Goal: Task Accomplishment & Management: Use online tool/utility

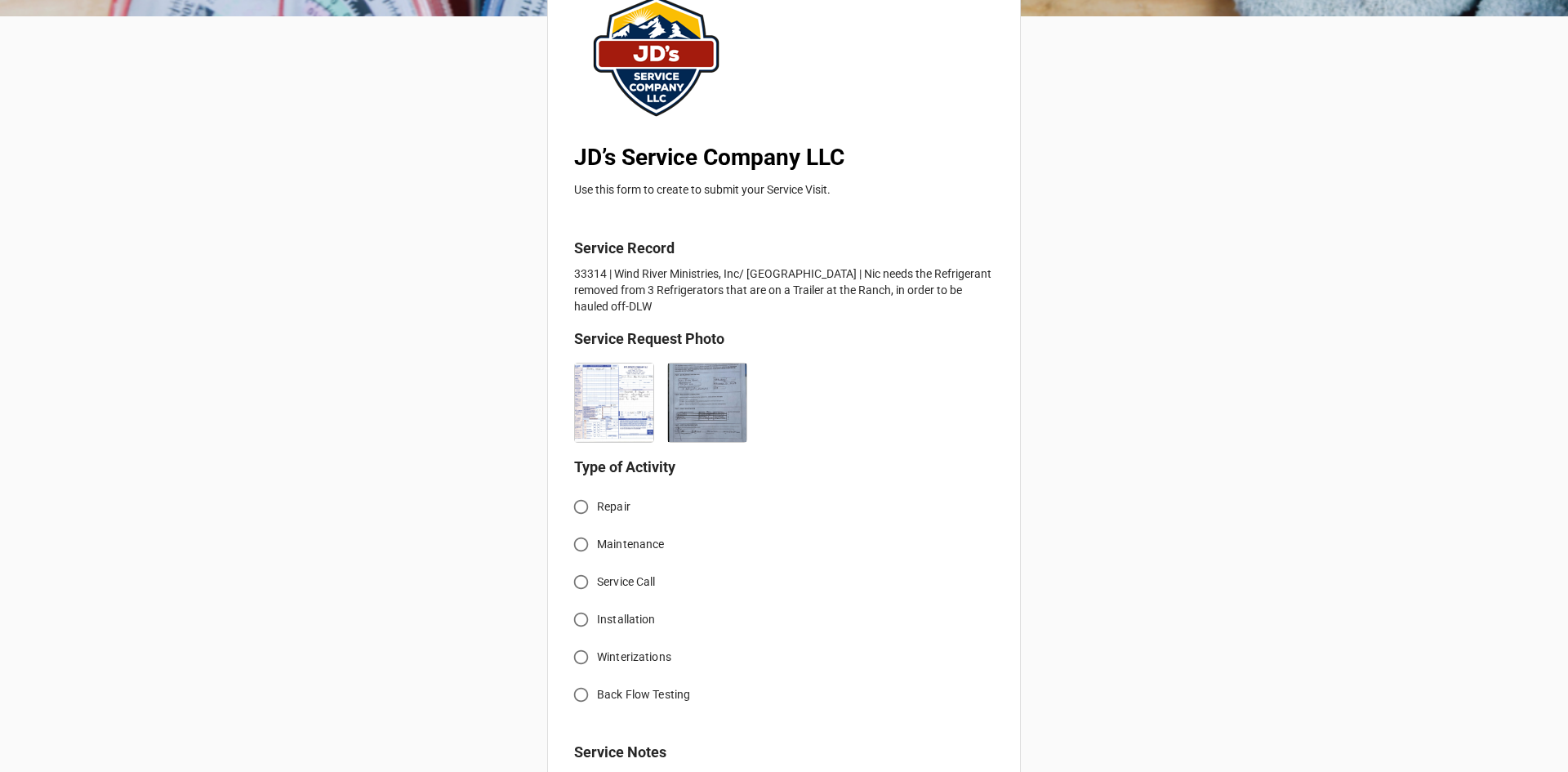
scroll to position [163, 0]
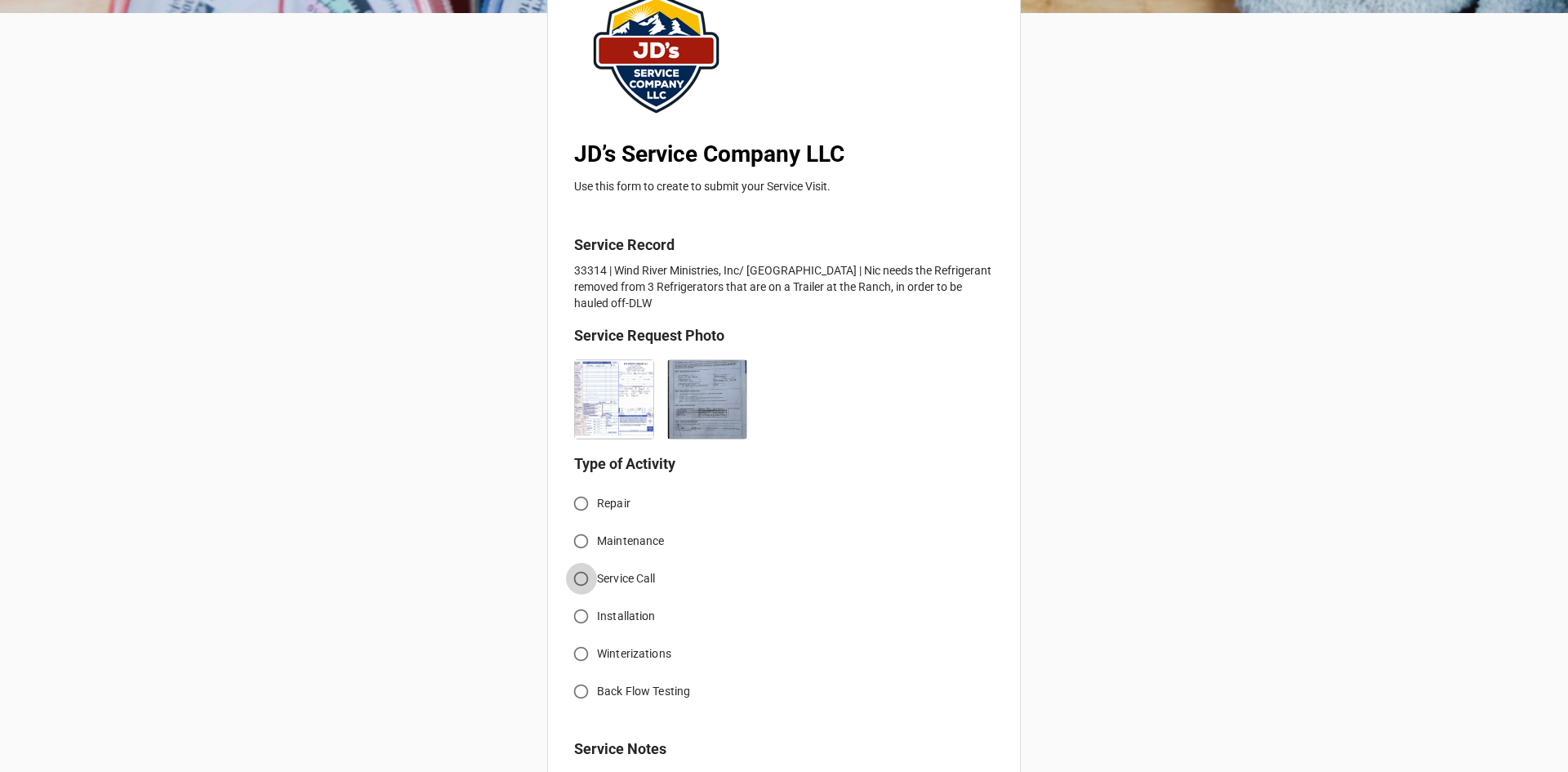
click at [576, 578] on input "Service Call" at bounding box center [581, 578] width 32 height 32
radio input "true"
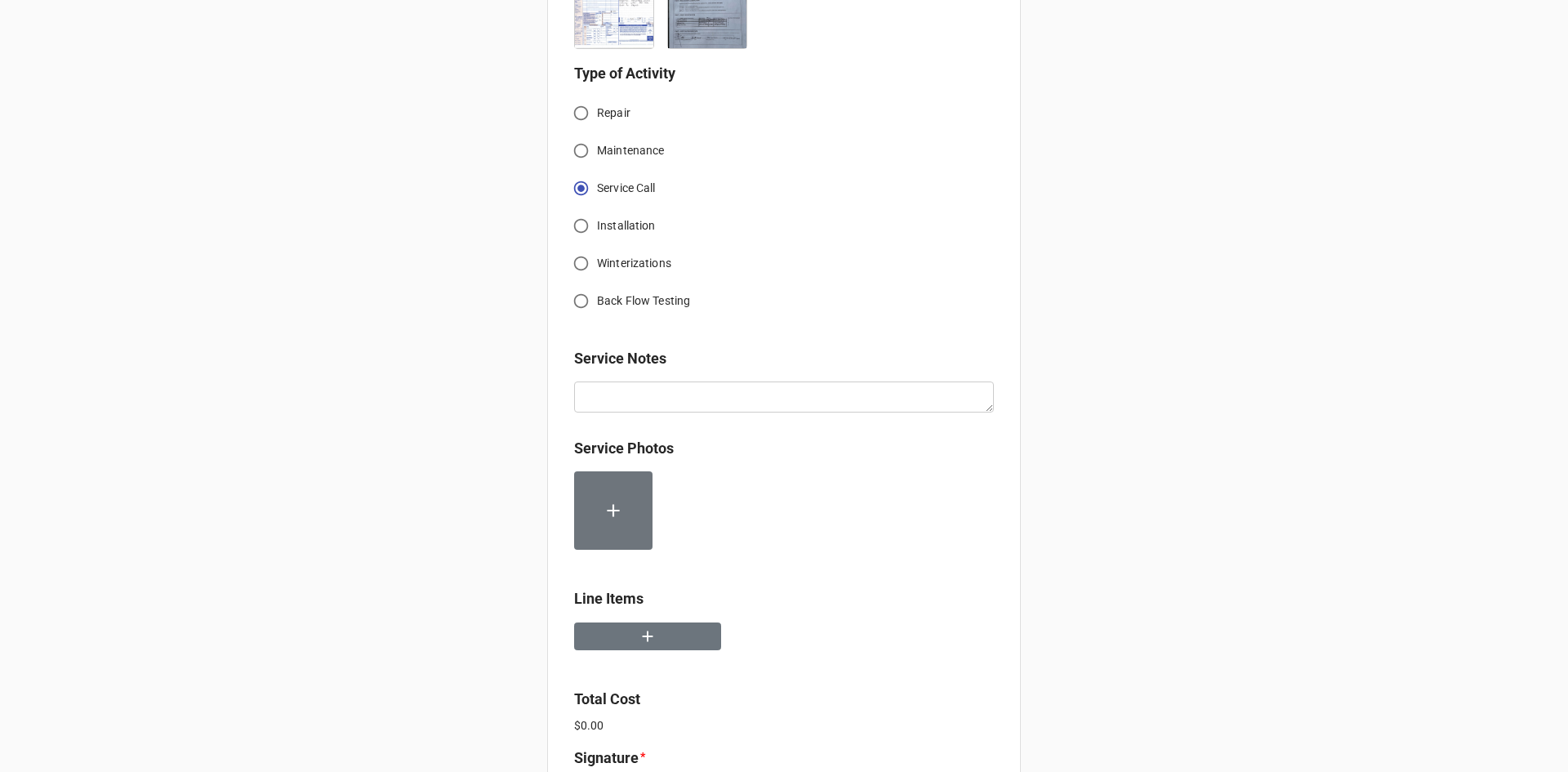
scroll to position [571, 0]
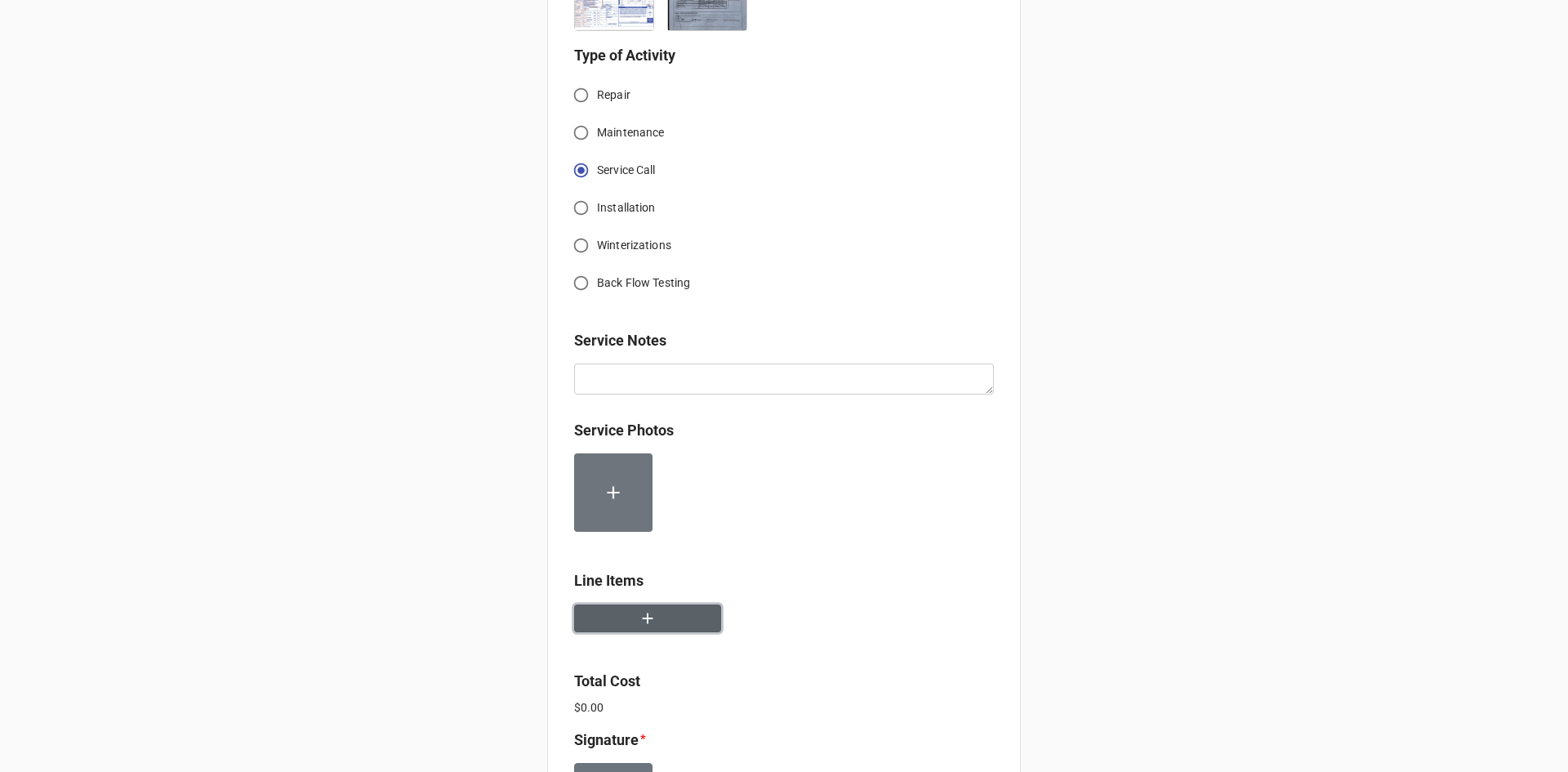
click at [630, 620] on button "button" at bounding box center [647, 618] width 147 height 29
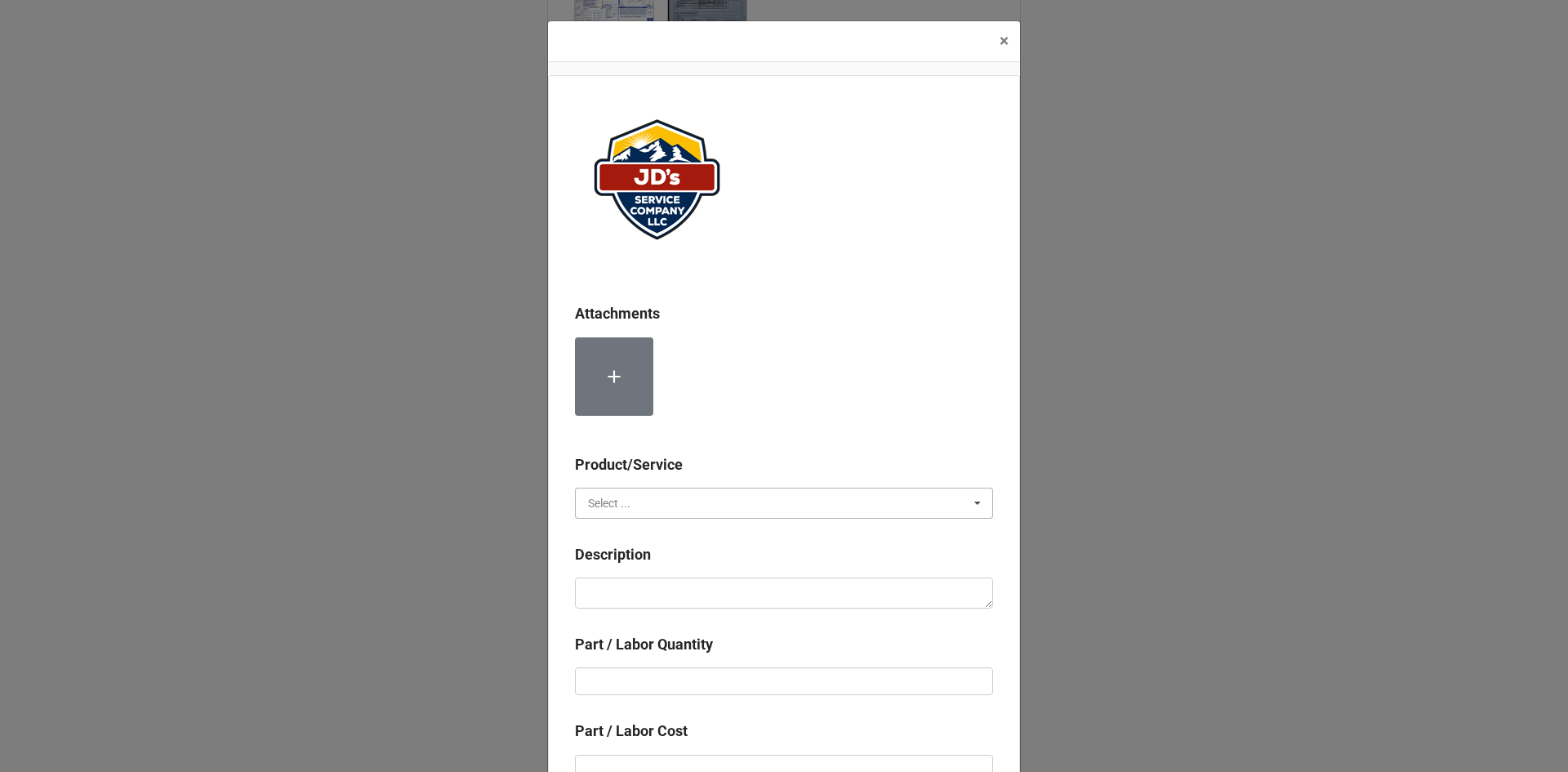
click at [726, 506] on input "text" at bounding box center [785, 503] width 417 height 30
click at [702, 554] on div "Material Cost" at bounding box center [784, 563] width 417 height 30
click at [694, 502] on input "text" at bounding box center [785, 503] width 417 height 30
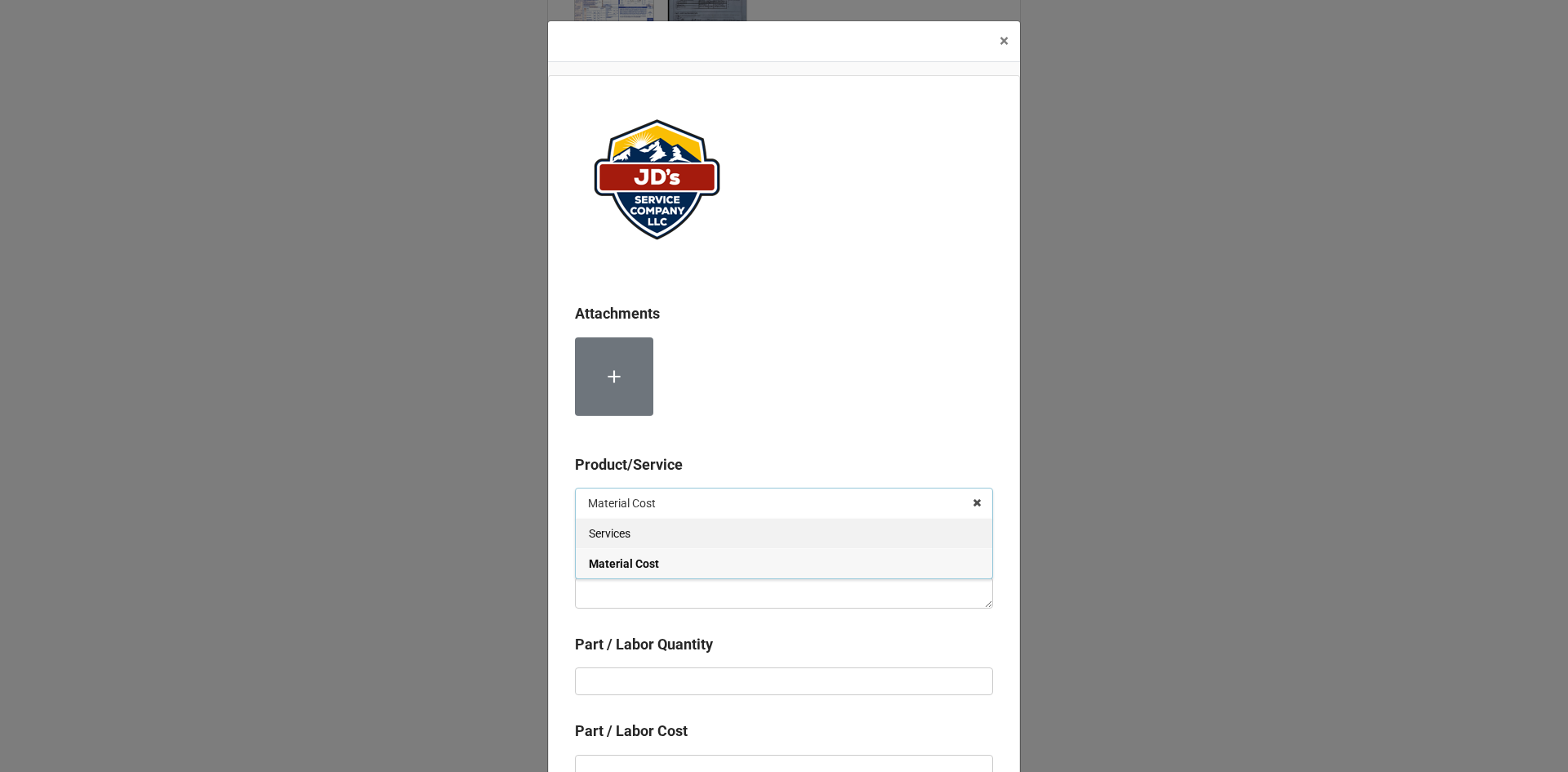
click at [682, 538] on div "Services" at bounding box center [784, 532] width 417 height 30
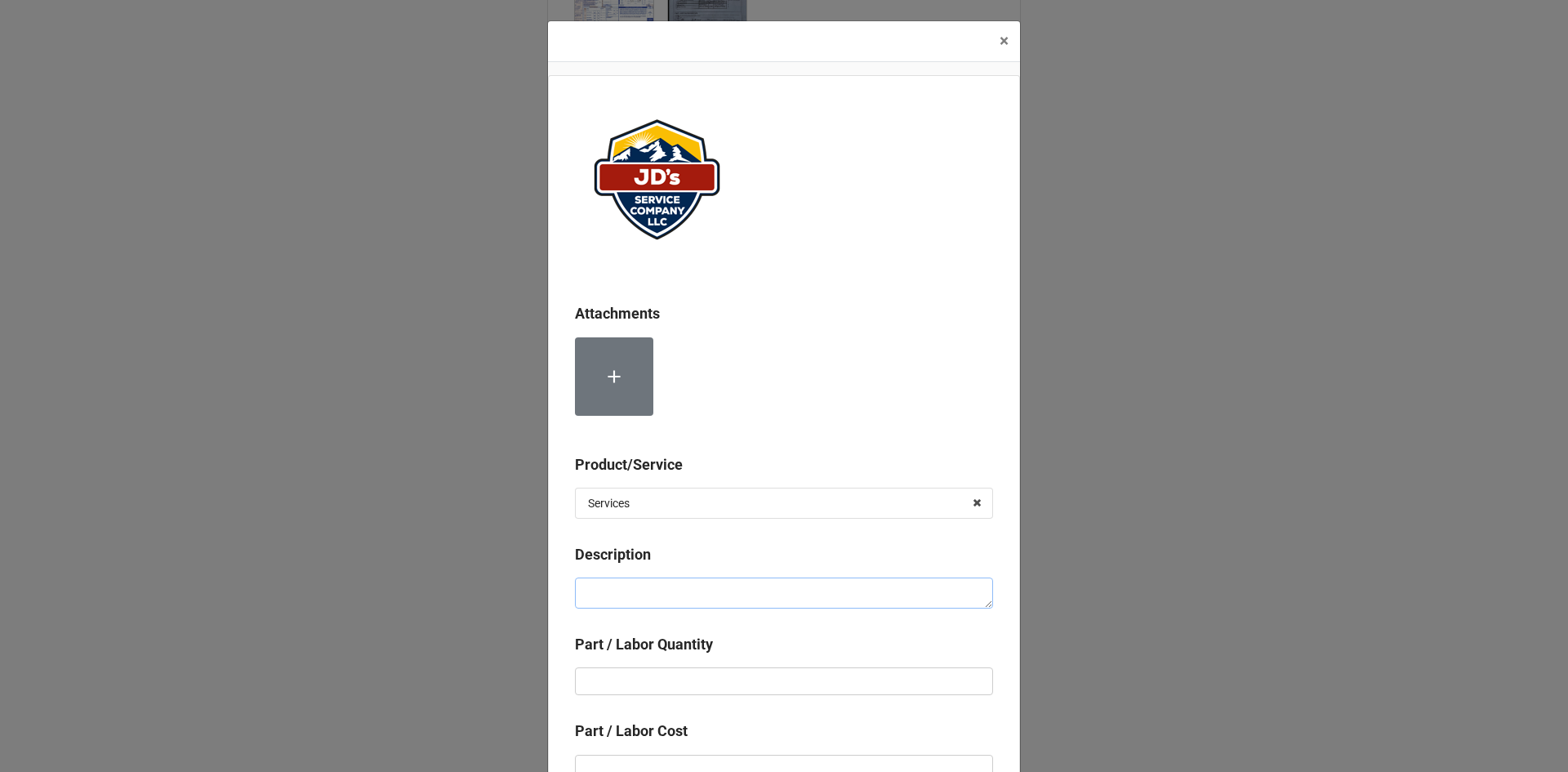
click at [680, 591] on textarea at bounding box center [784, 593] width 418 height 31
paste textarea "12:30pm-1:30pm; Recovered and tagged 4 residential refrigerators, provided cust…"
type textarea "x"
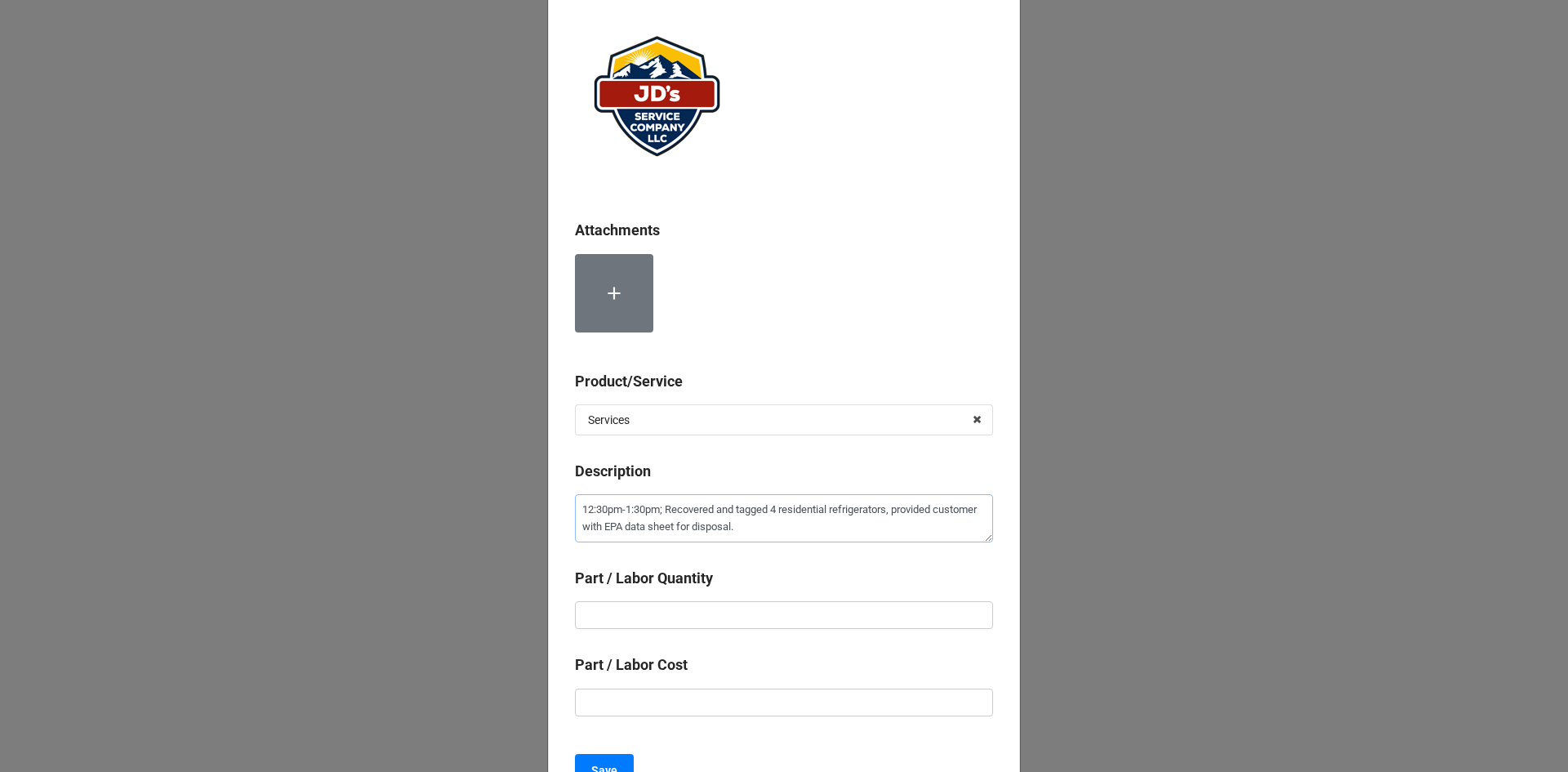
scroll to position [163, 0]
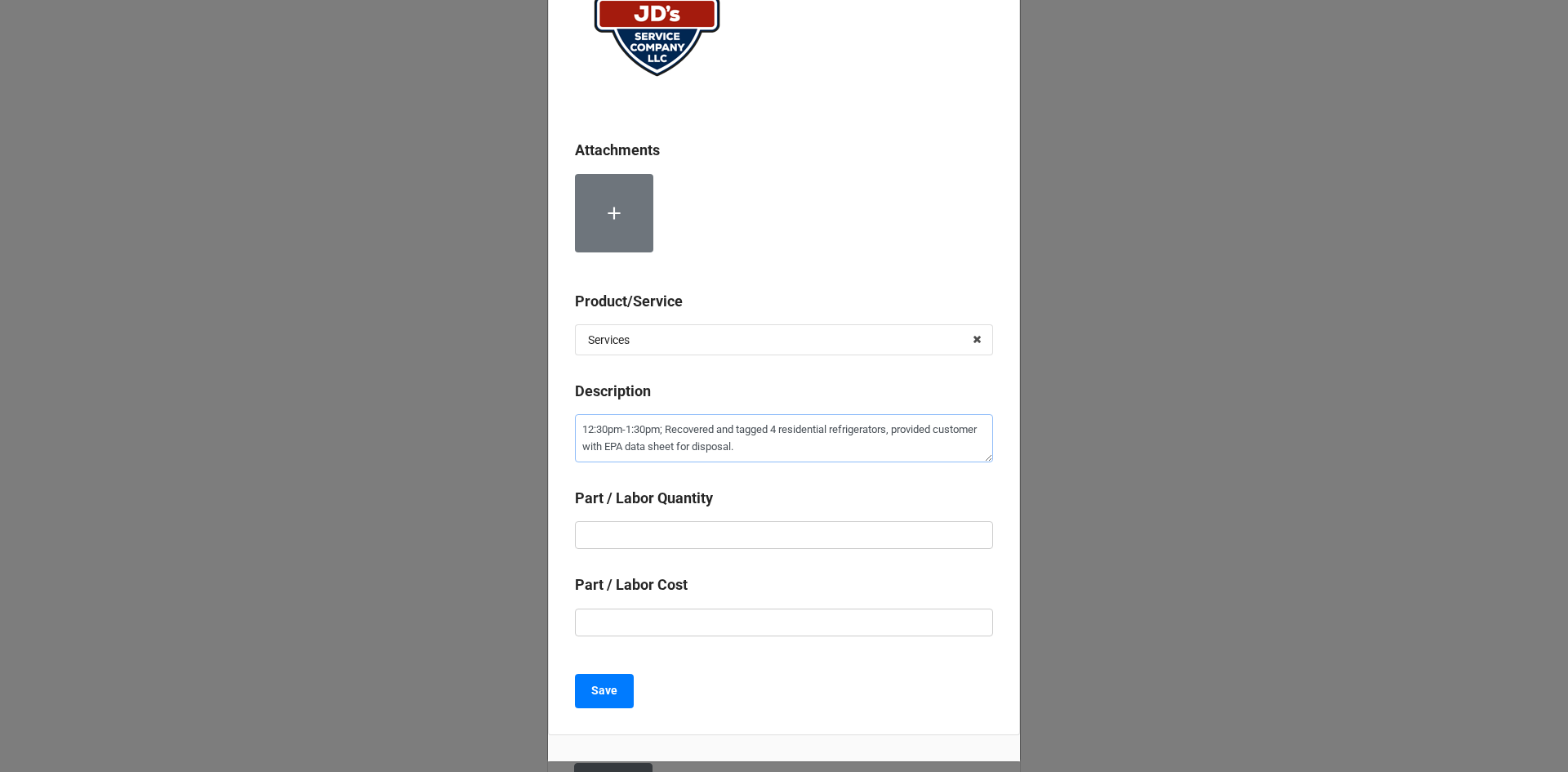
type textarea "12:30pm-1:30pm; Recovered and tagged 4 residential refrigerators, provided cust…"
click at [741, 542] on input "text" at bounding box center [784, 535] width 418 height 28
type textarea "x"
type input "2"
click at [741, 542] on input "text" at bounding box center [784, 535] width 418 height 28
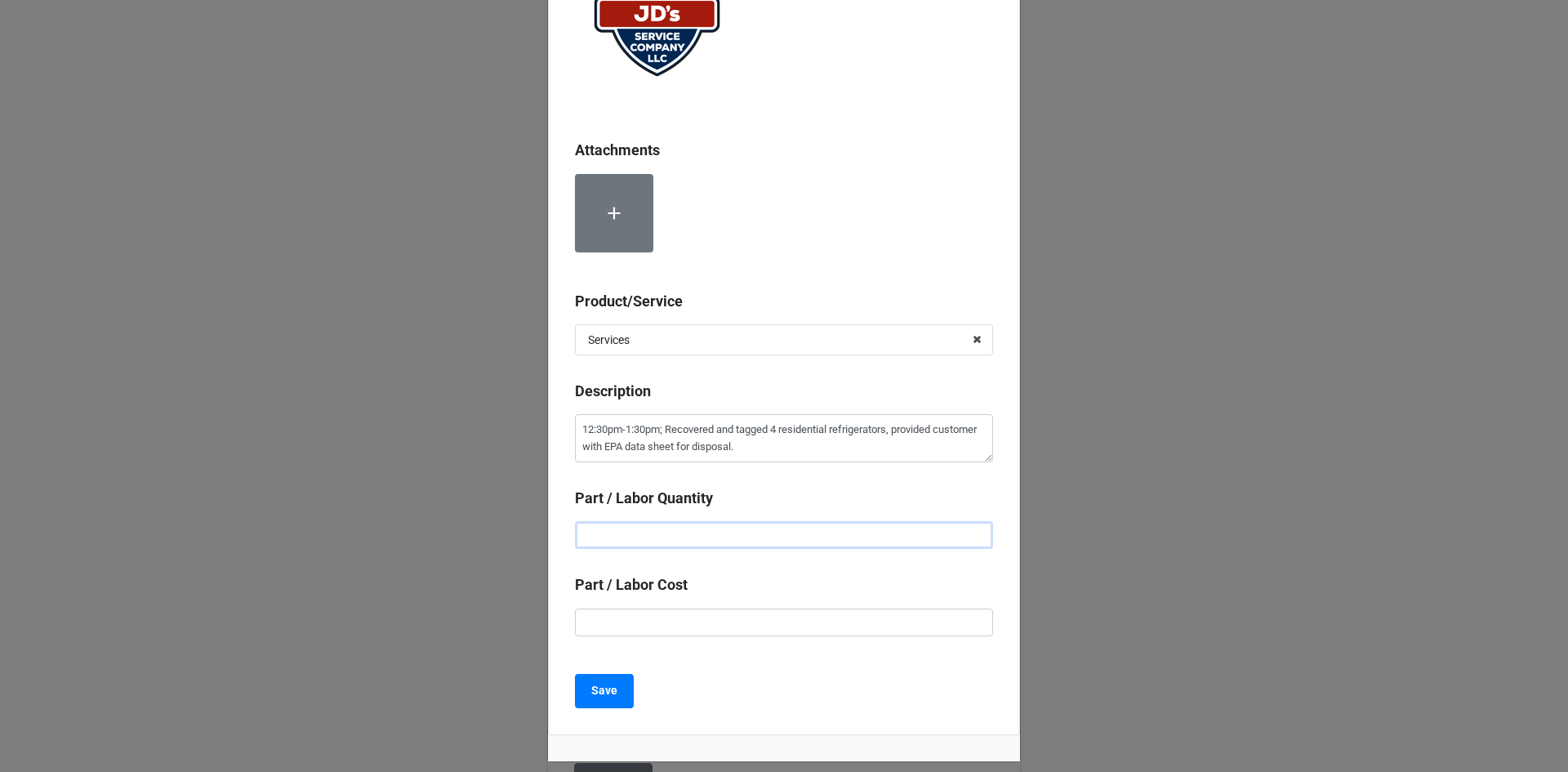
type textarea "x"
type input "1"
type textarea "x"
type input "$2.00"
type textarea "x"
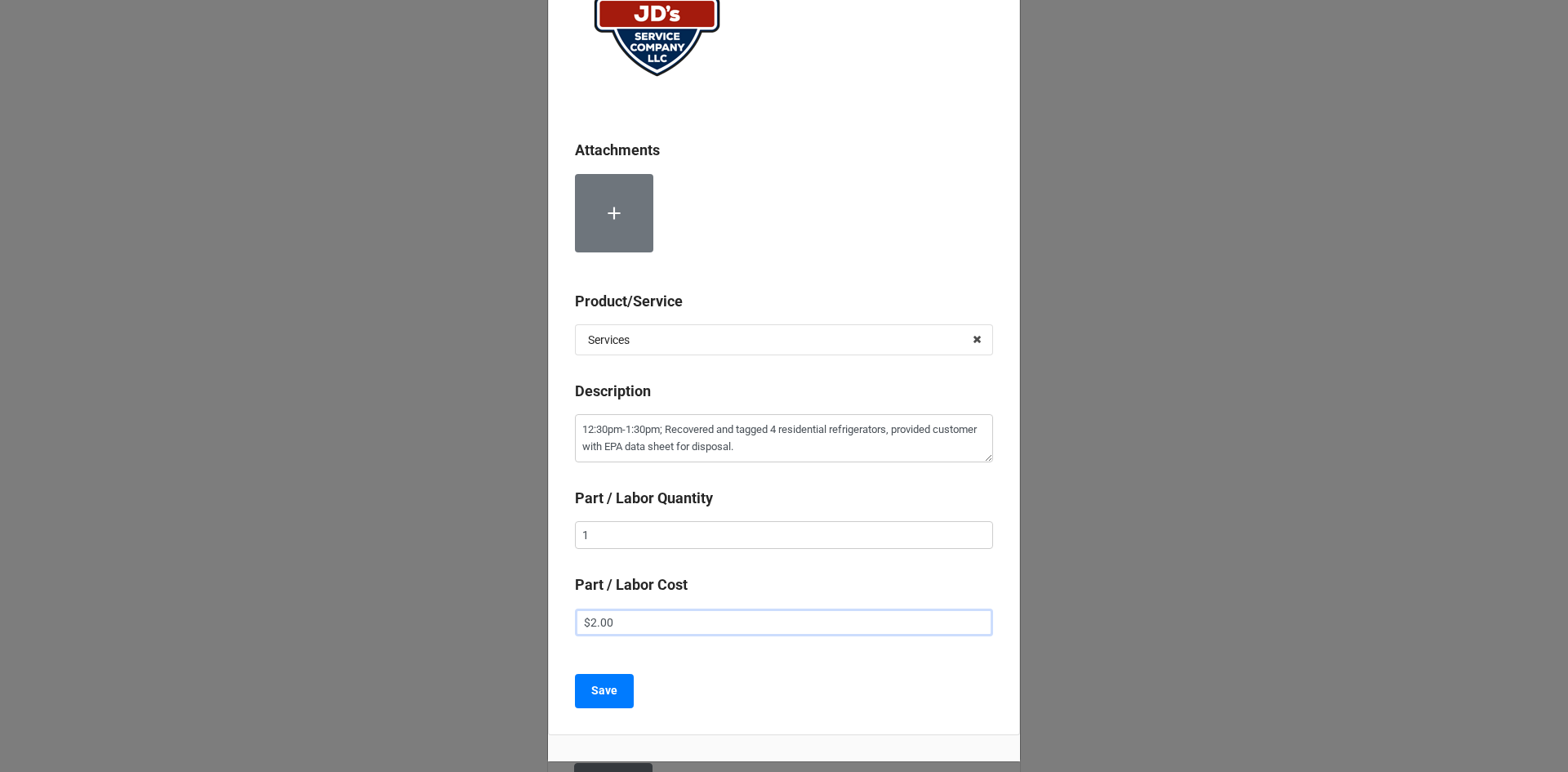
type input "$22.00"
type textarea "x"
type input "$225.00"
click at [609, 681] on button "Save" at bounding box center [604, 691] width 59 height 35
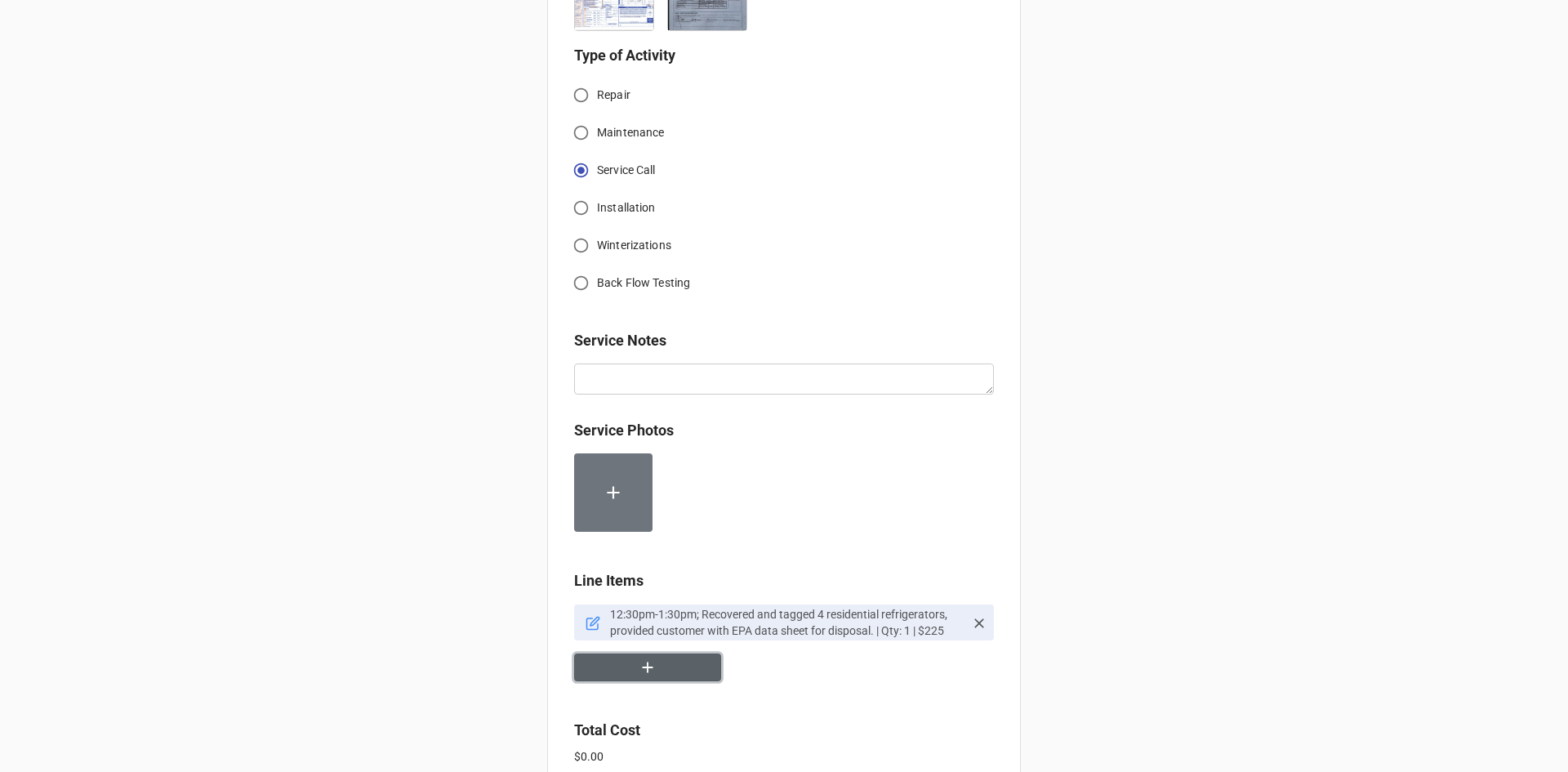
click at [666, 670] on button "button" at bounding box center [647, 667] width 147 height 29
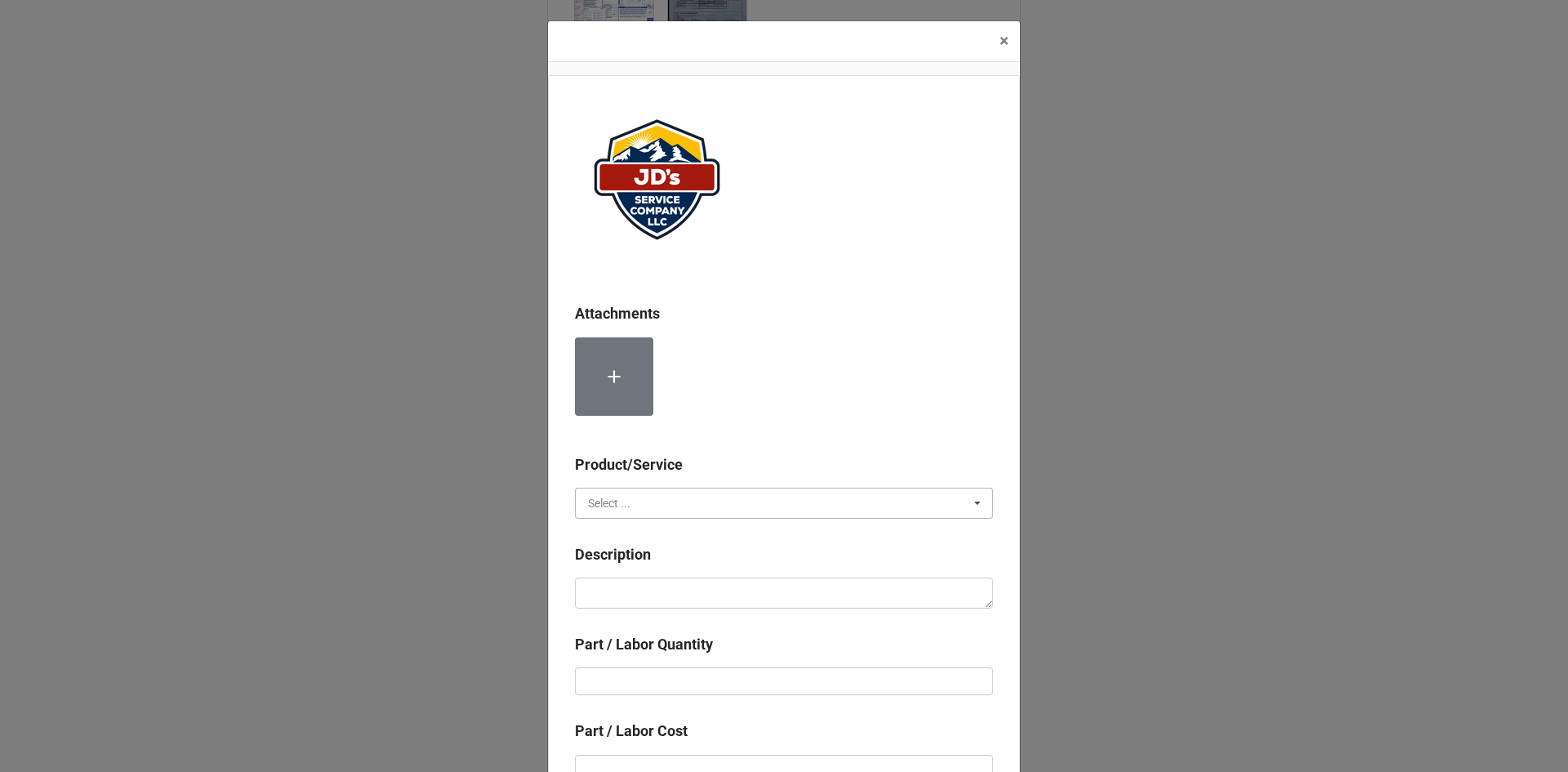
click at [687, 490] on input "text" at bounding box center [785, 503] width 417 height 30
click at [688, 560] on div "Material Cost" at bounding box center [784, 563] width 417 height 30
click at [684, 587] on textarea at bounding box center [784, 593] width 418 height 31
type textarea "x"
type textarea "R"
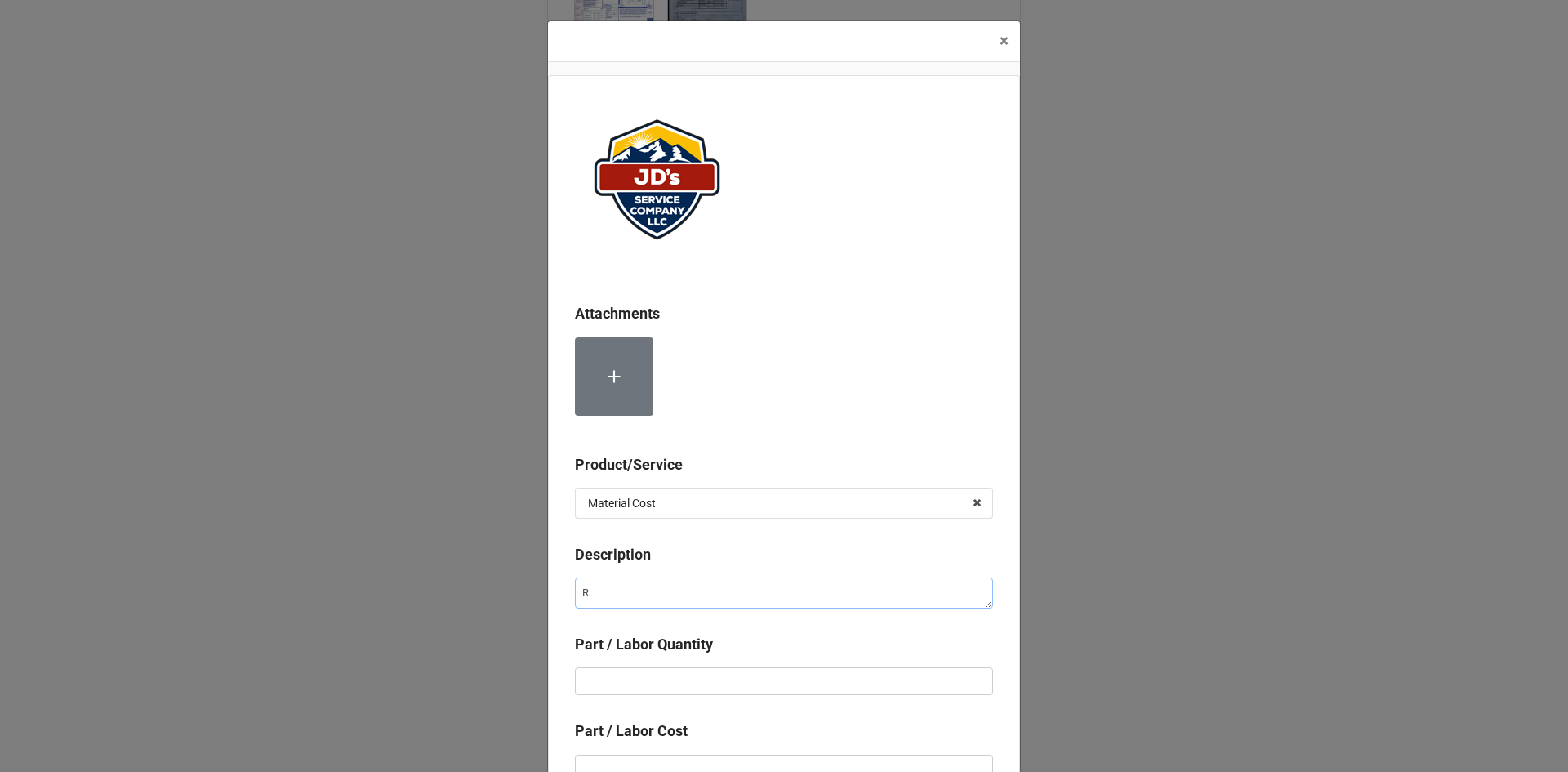
type textarea "x"
type textarea "Re"
type textarea "x"
type textarea "Rec"
type textarea "x"
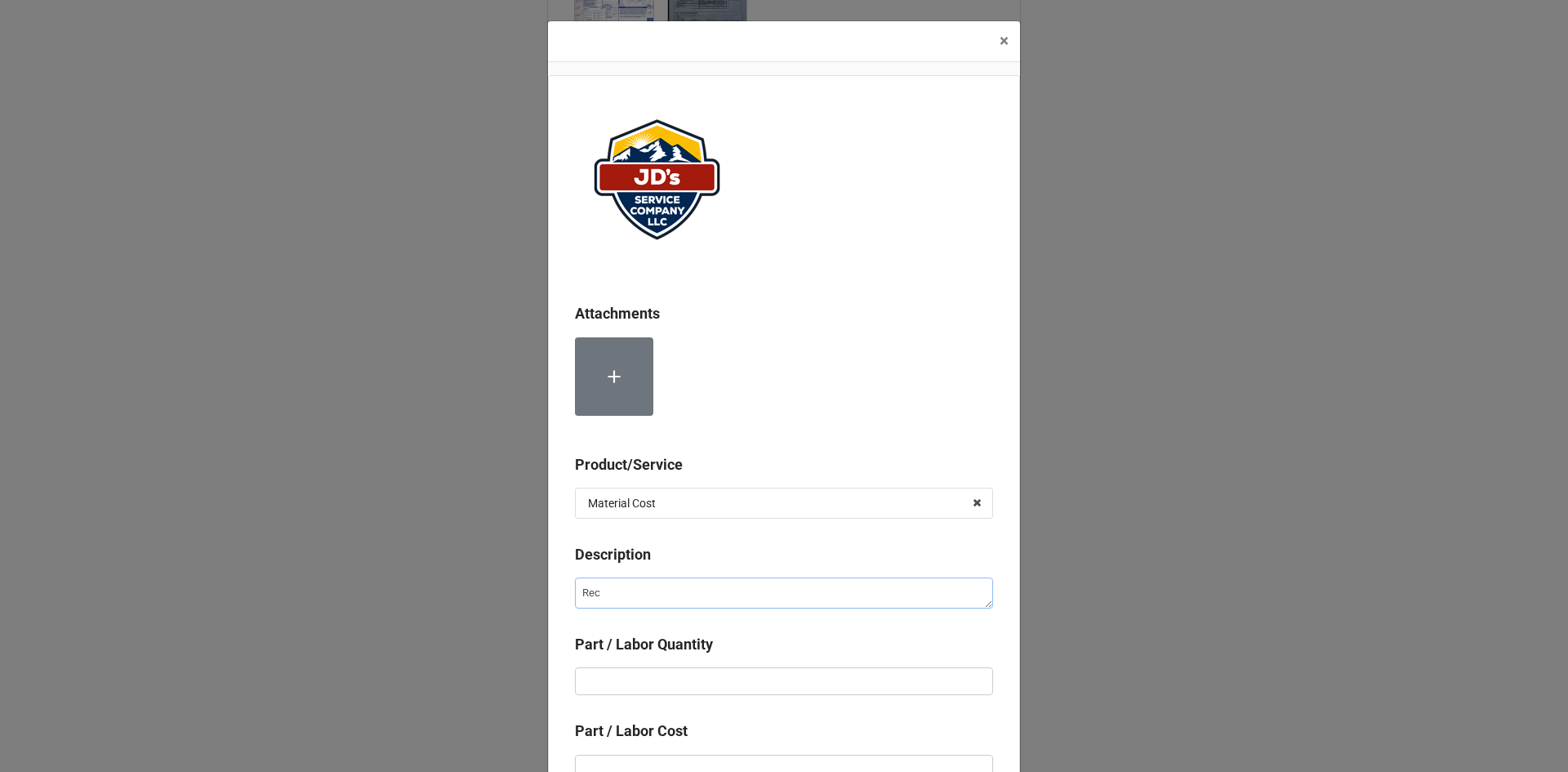
type textarea "Reco"
type textarea "x"
type textarea "Recov"
type textarea "x"
type textarea "Recove"
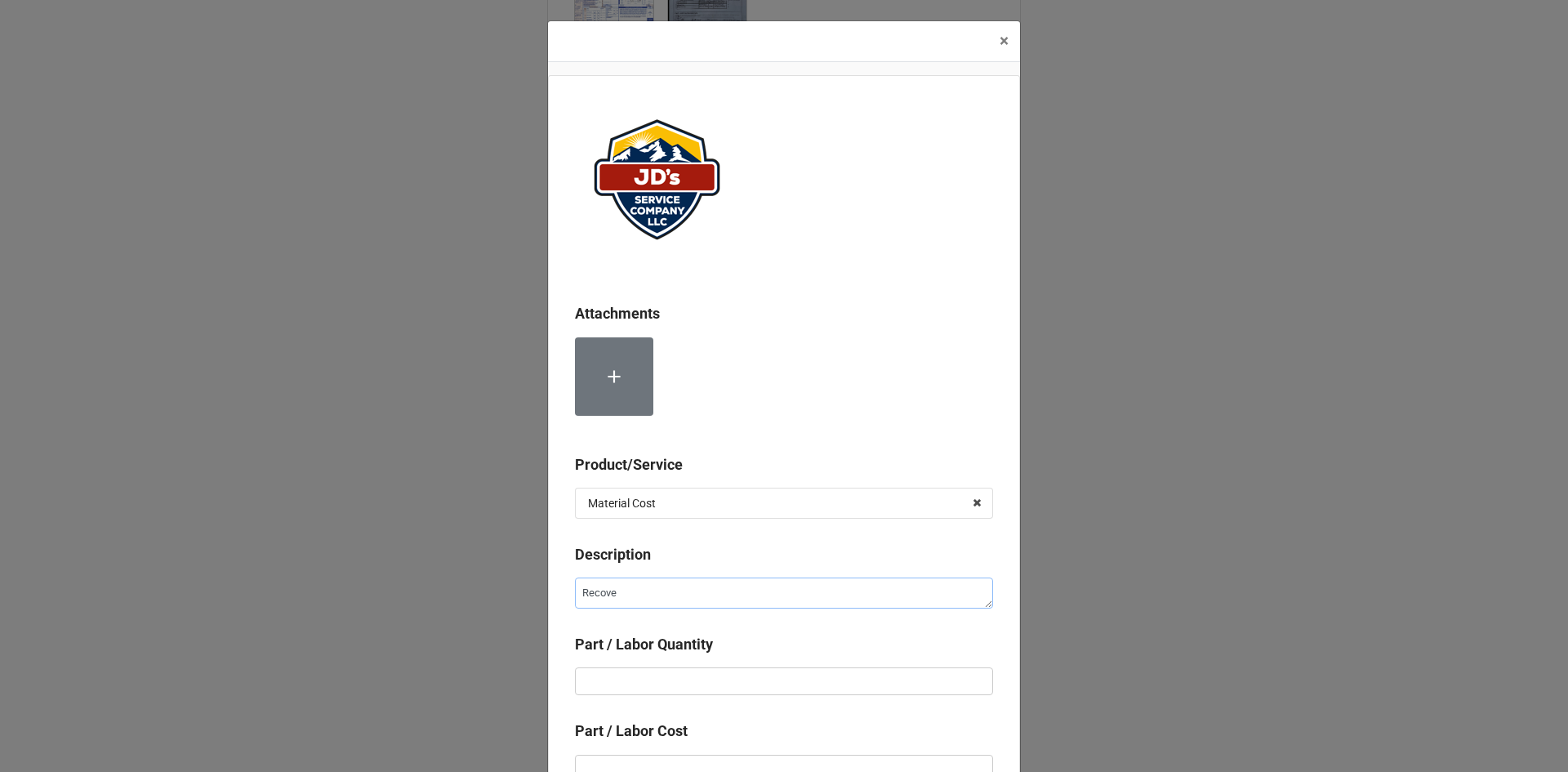
type textarea "x"
type textarea "Recover"
type textarea "x"
type textarea "Recovery"
type textarea "x"
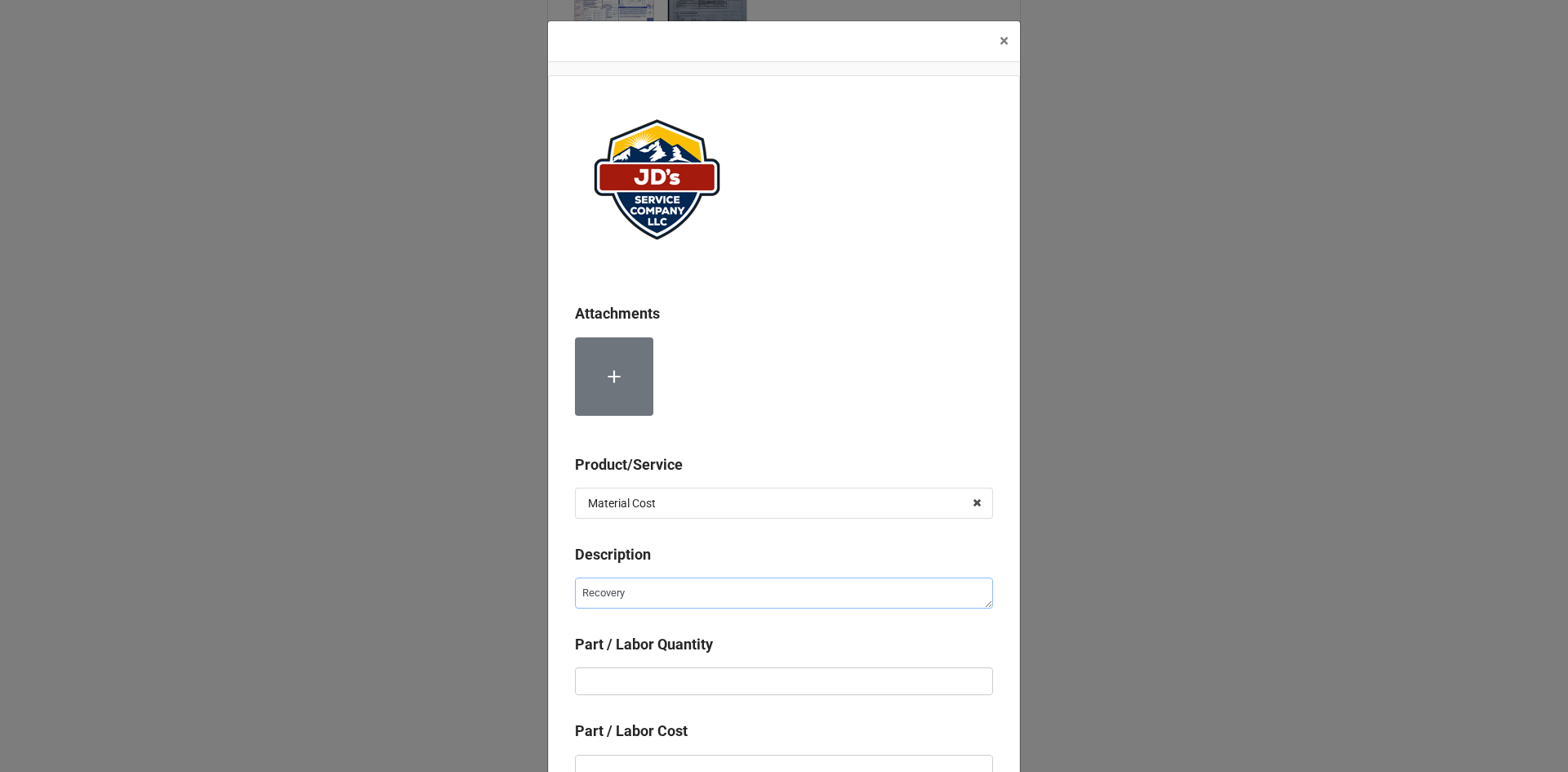
type textarea "Recovery"
type textarea "x"
type textarea "Recovery E"
type textarea "x"
type textarea "Recovery Eq"
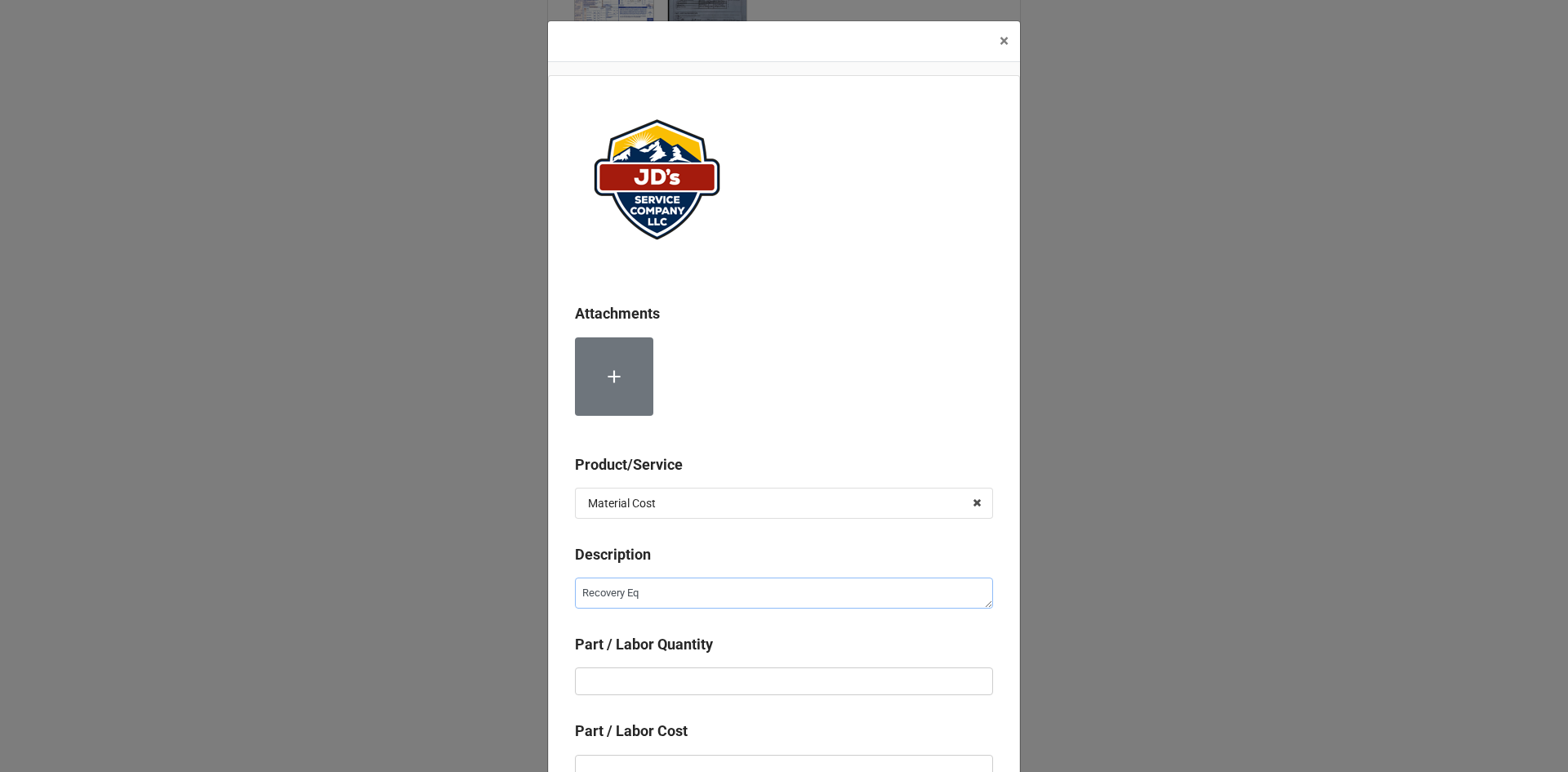
type textarea "x"
type textarea "Recovery Equ"
type textarea "x"
type textarea "Recovery Equi"
type textarea "x"
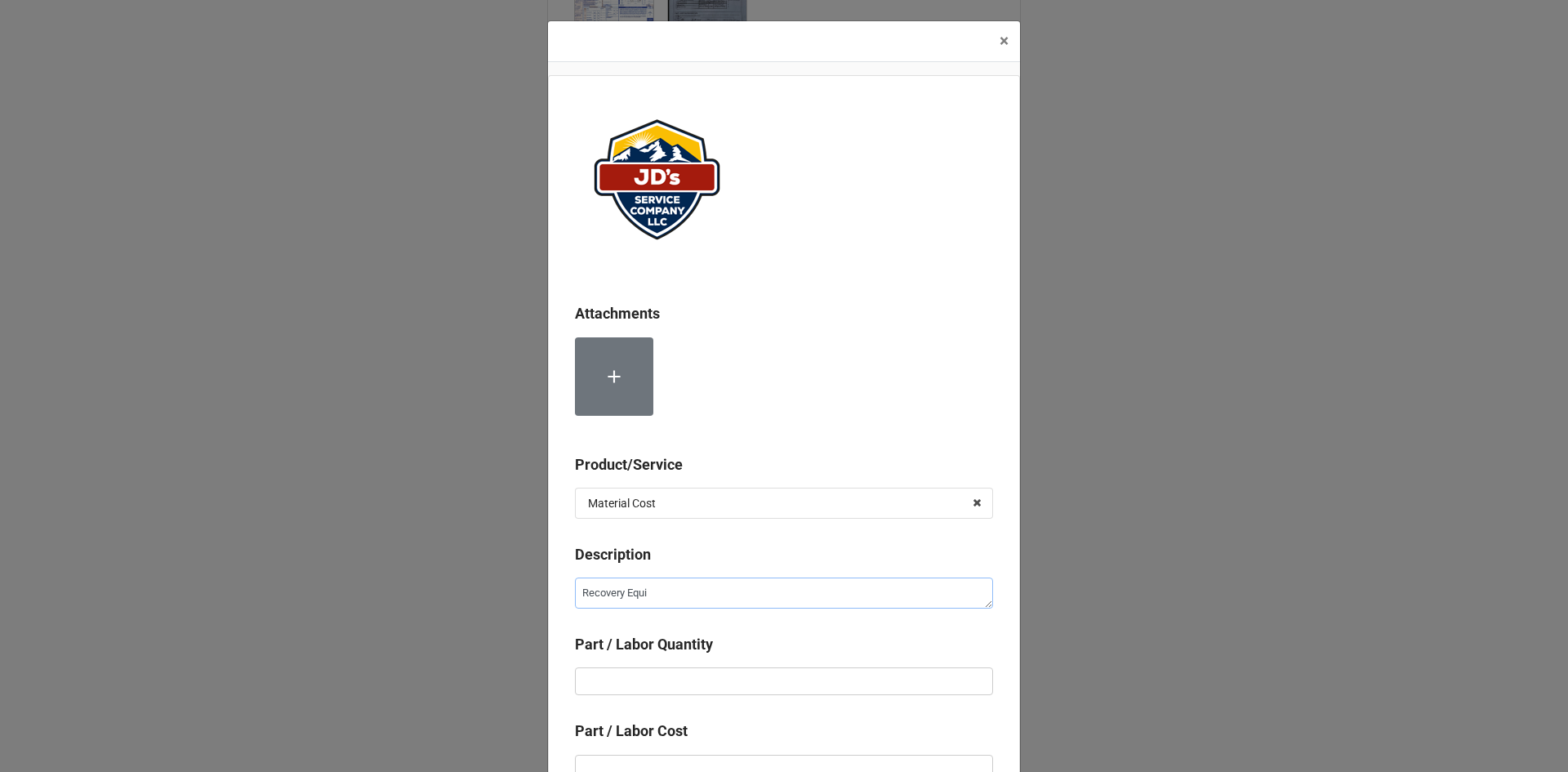
type textarea "Recovery Equip"
type textarea "x"
type textarea "Recovery Equipm"
type textarea "x"
type textarea "Recovery Equipme"
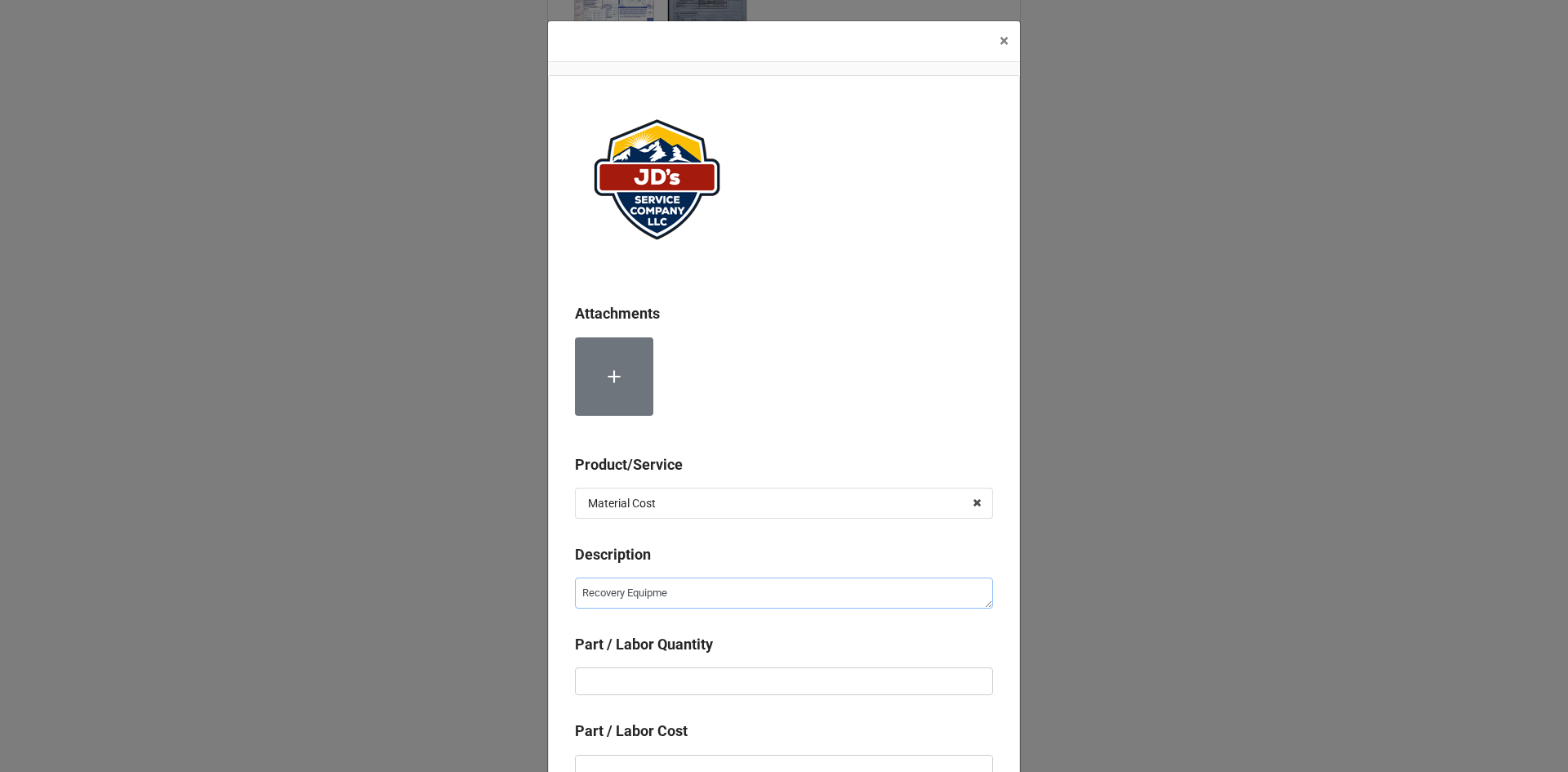
type textarea "x"
type textarea "Recovery Equipmen"
type textarea "x"
type textarea "Recovery Equipment"
type textarea "x"
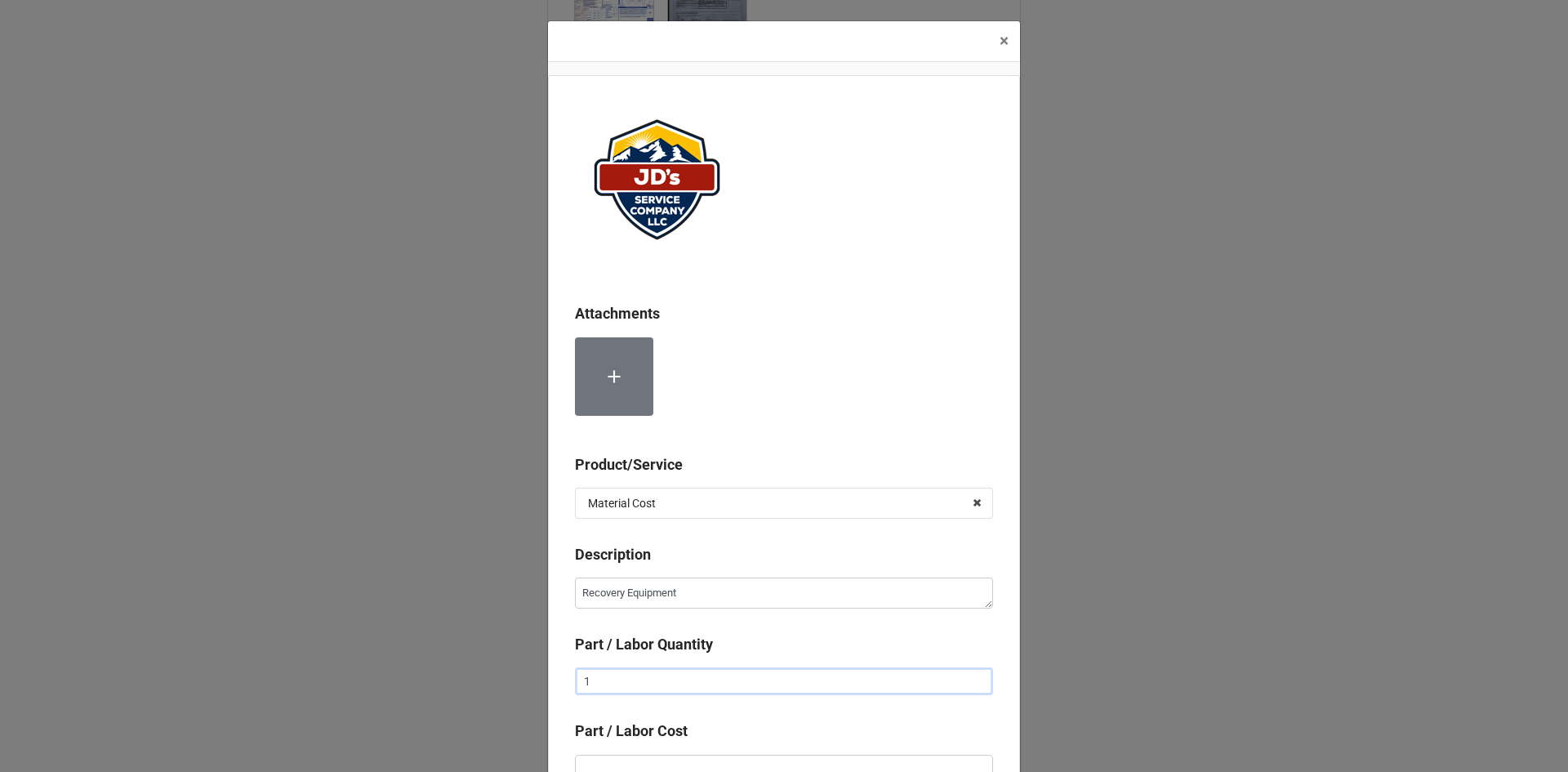
type input "1"
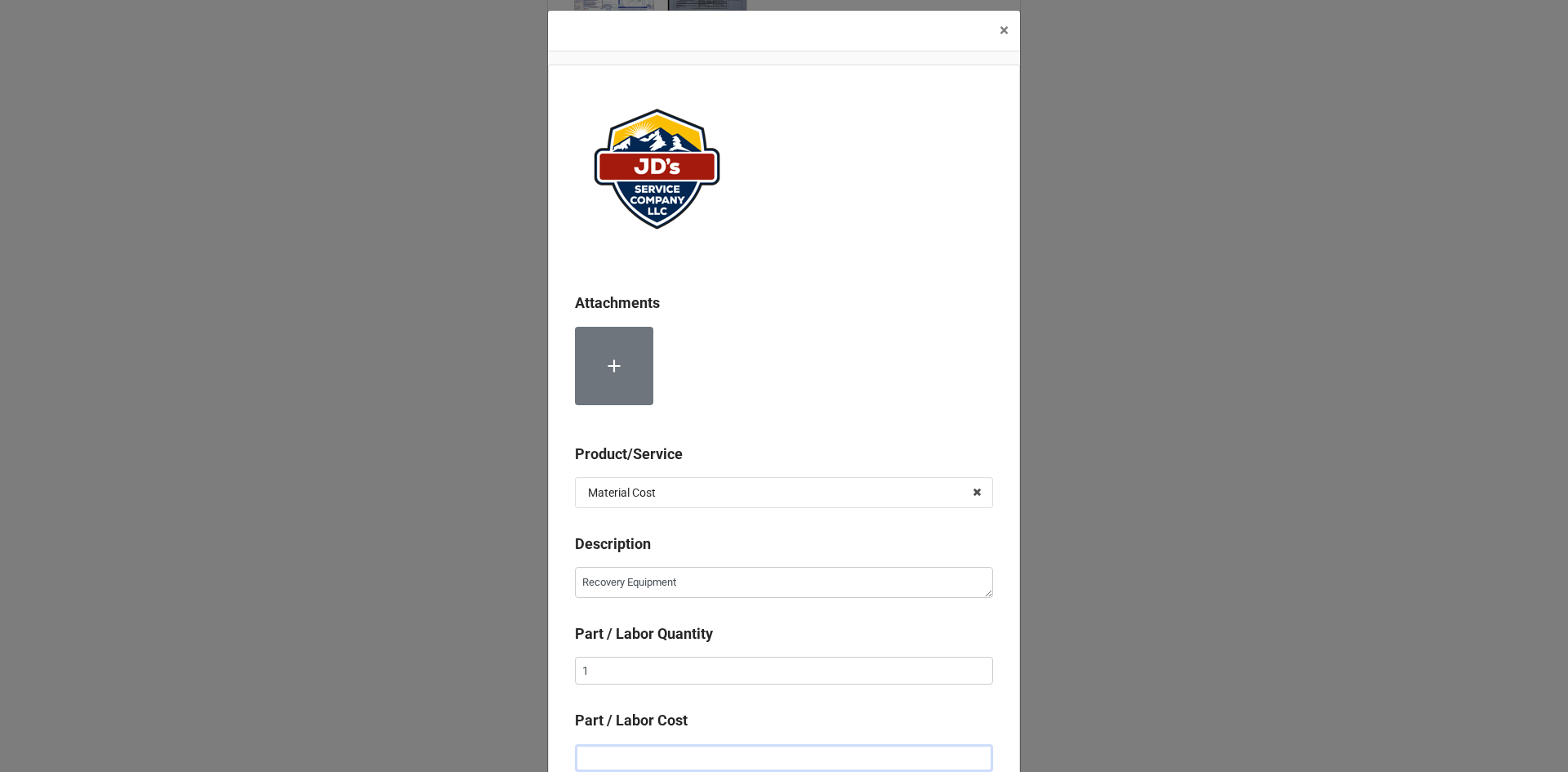
type textarea "x"
type input "$1.00"
type textarea "x"
type input "$10.00"
type textarea "x"
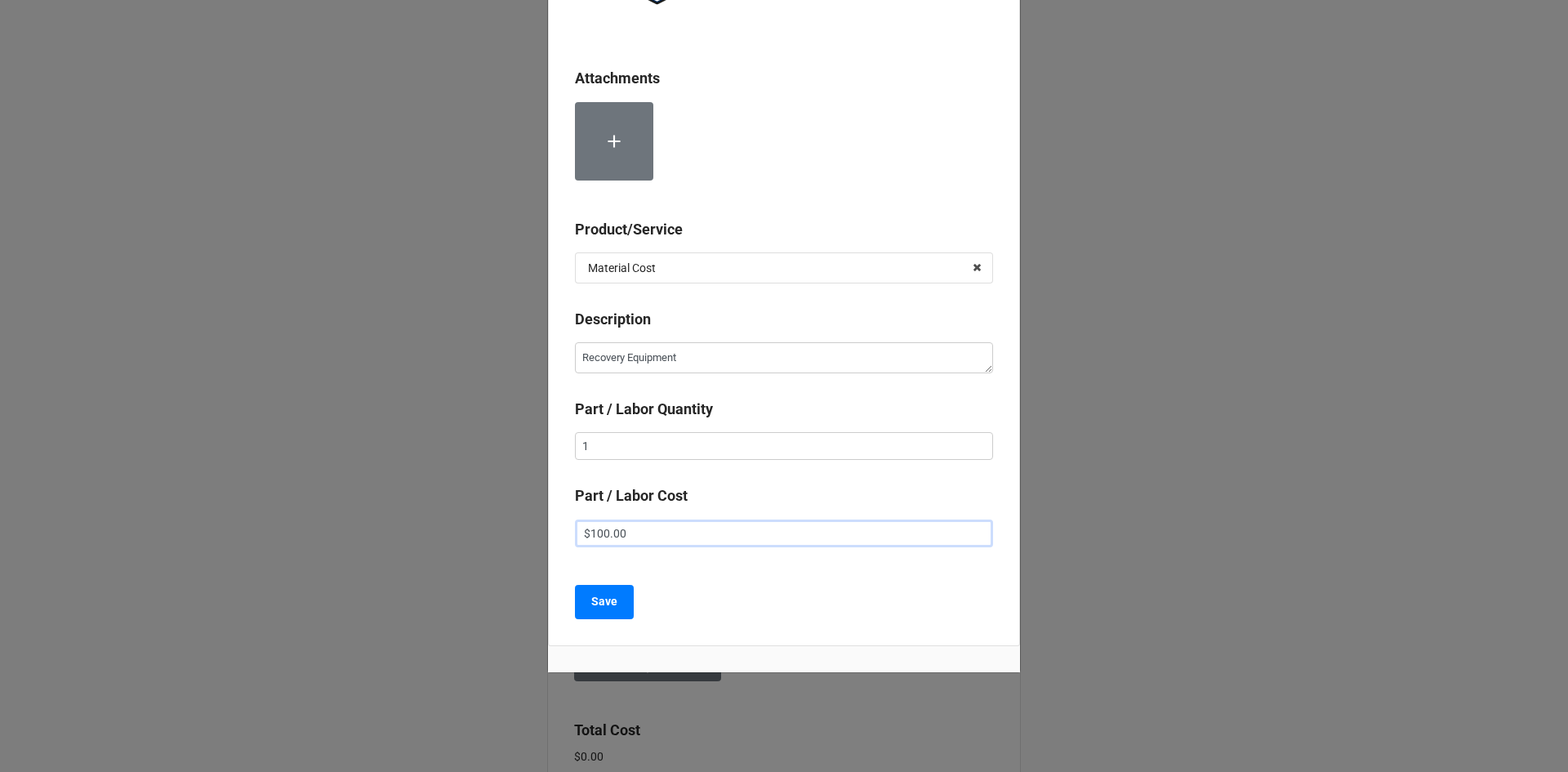
scroll to position [238, 0]
type input "$100.00"
click at [603, 610] on button "Save" at bounding box center [604, 600] width 59 height 35
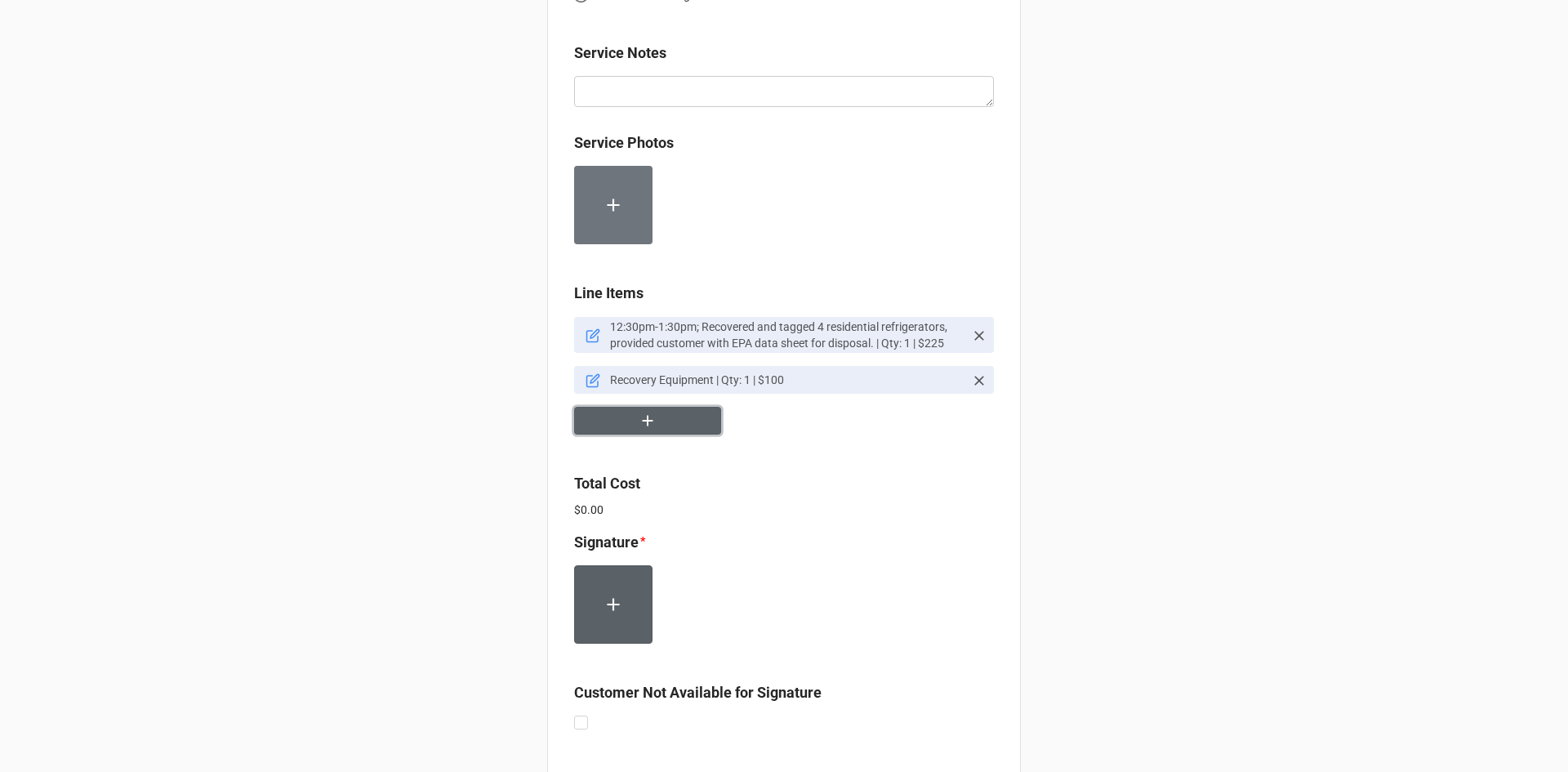
scroll to position [899, 0]
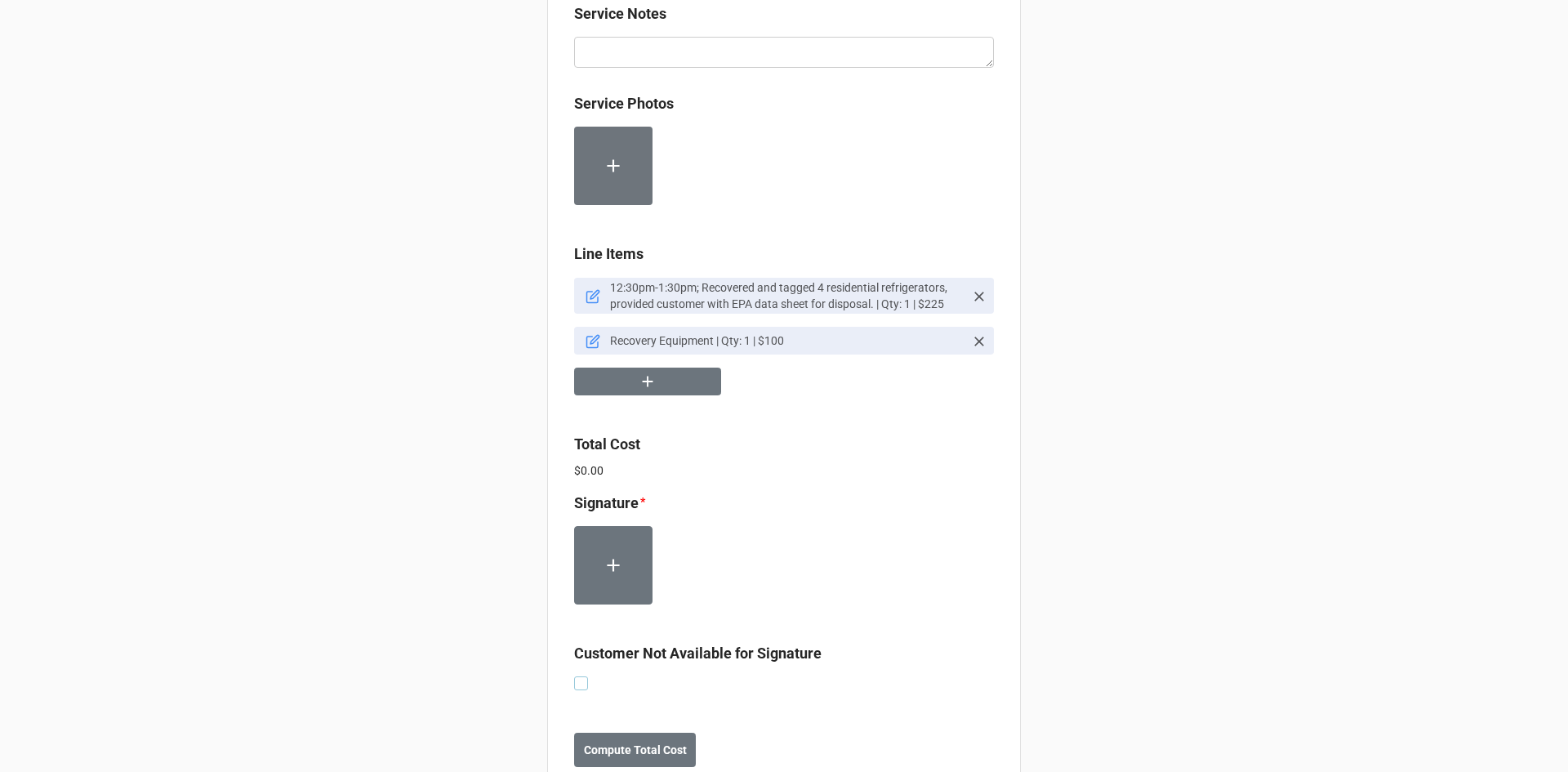
click at [577, 676] on label at bounding box center [581, 676] width 14 height 0
checkbox input "true"
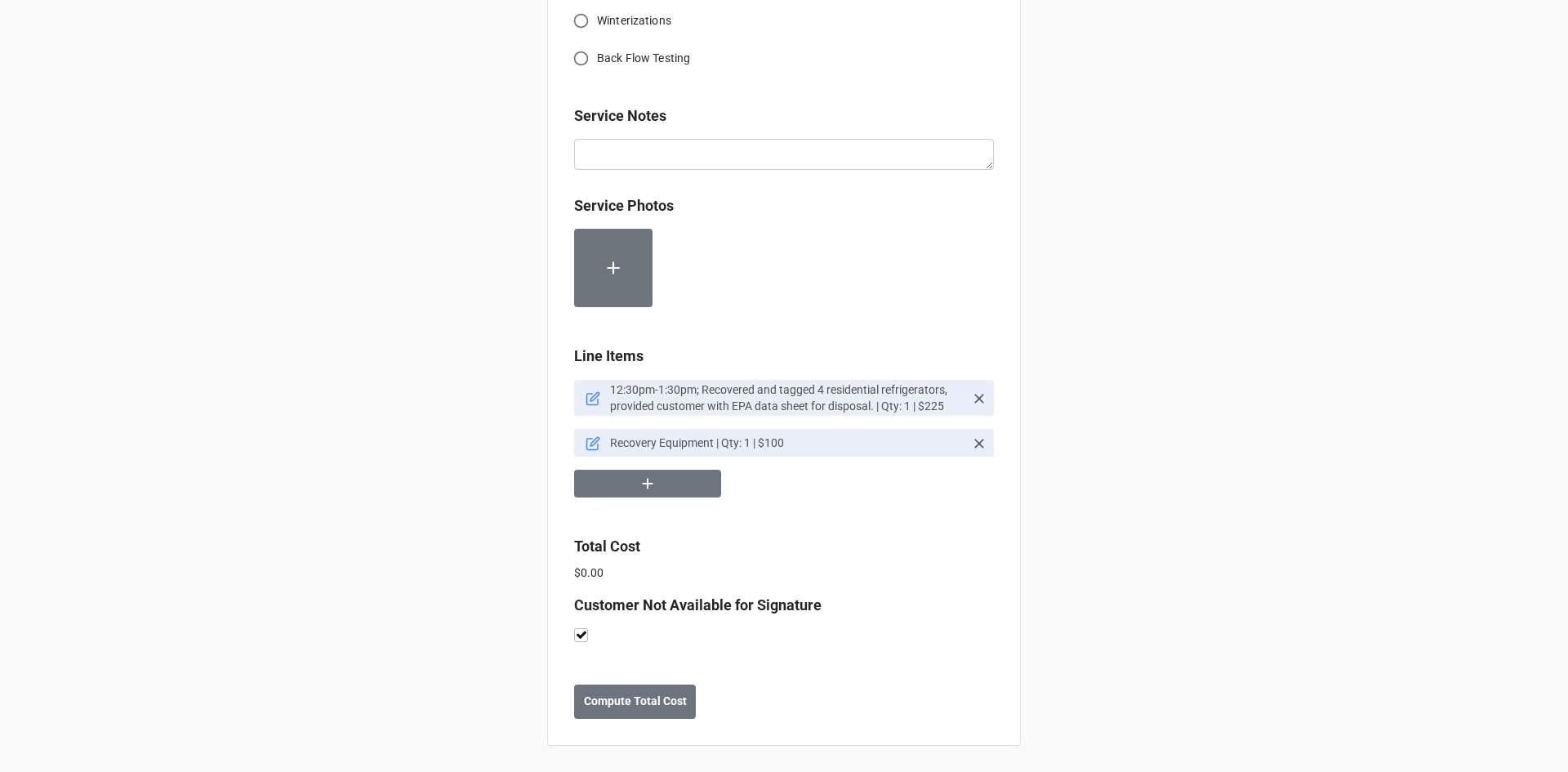
scroll to position [797, 0]
click at [628, 707] on b "Compute Total Cost" at bounding box center [635, 702] width 103 height 17
click at [600, 706] on b "Save" at bounding box center [603, 702] width 26 height 17
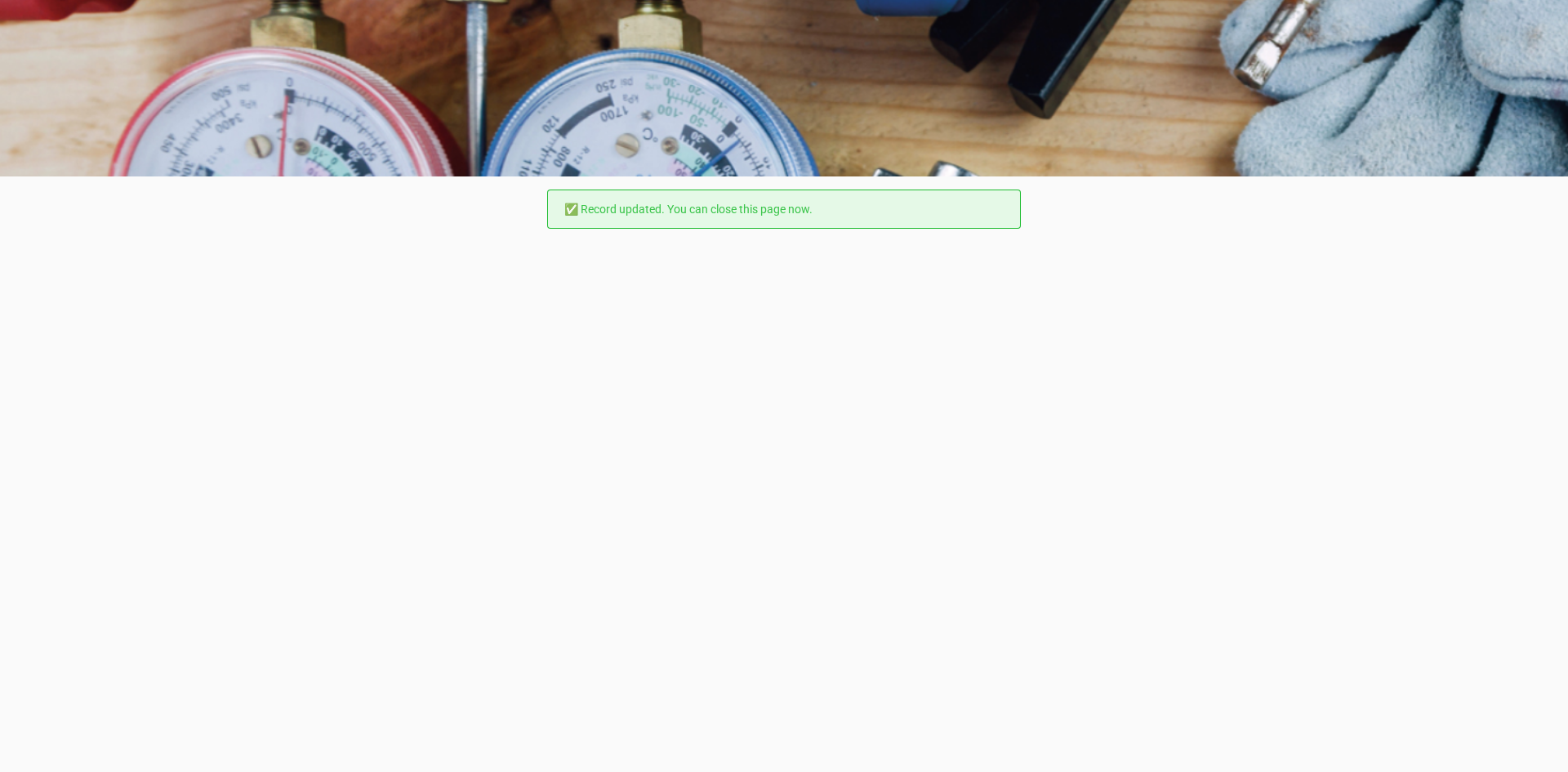
scroll to position [0, 0]
